Goal: Task Accomplishment & Management: Manage account settings

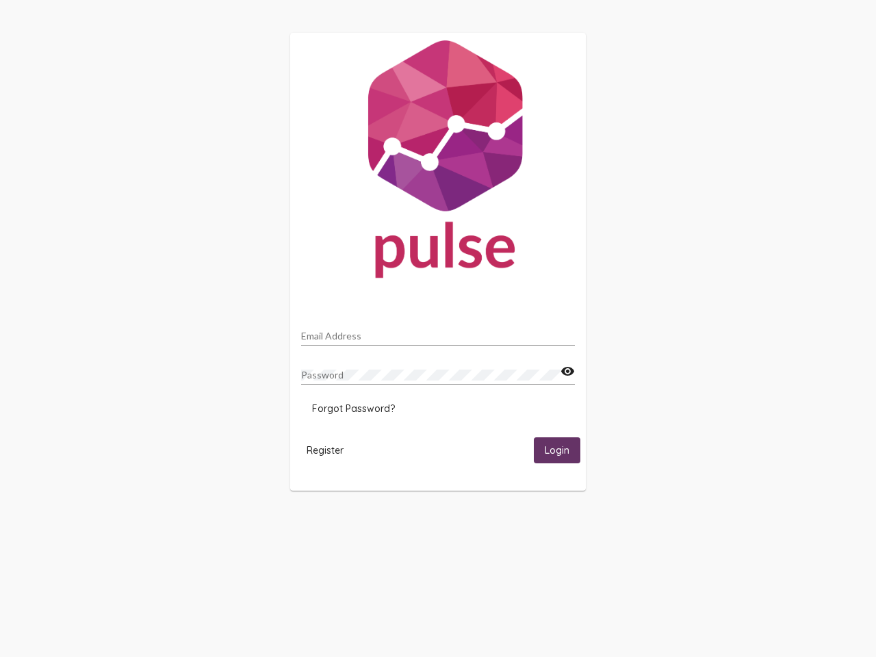
click at [438, 332] on input "Email Address" at bounding box center [438, 336] width 274 height 11
click at [568, 372] on mat-icon "visibility" at bounding box center [568, 372] width 14 height 16
click at [353, 409] on span "Forgot Password?" at bounding box center [353, 409] width 83 height 12
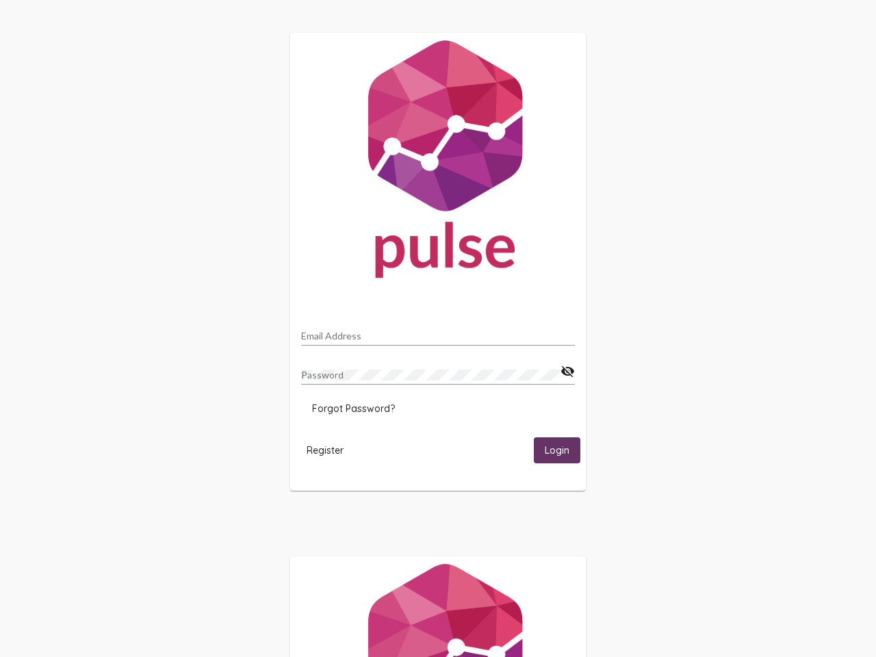
click at [325, 450] on html "Email Address Password visibility_off Forgot Password? Register Login" at bounding box center [438, 443] width 876 height 887
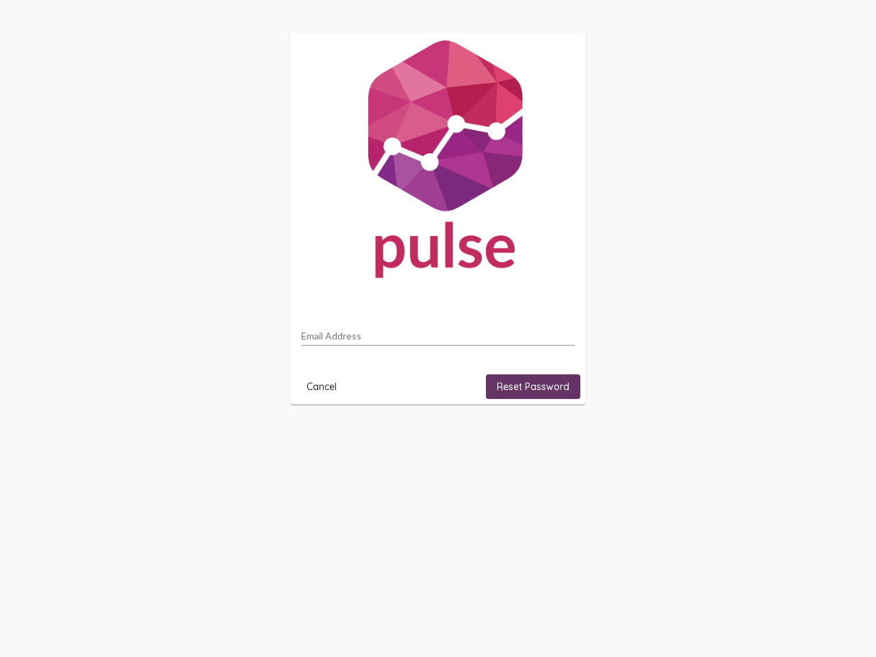
click at [557, 437] on html "Email Address Cancel Reset Password" at bounding box center [438, 218] width 876 height 437
